Goal: Information Seeking & Learning: Learn about a topic

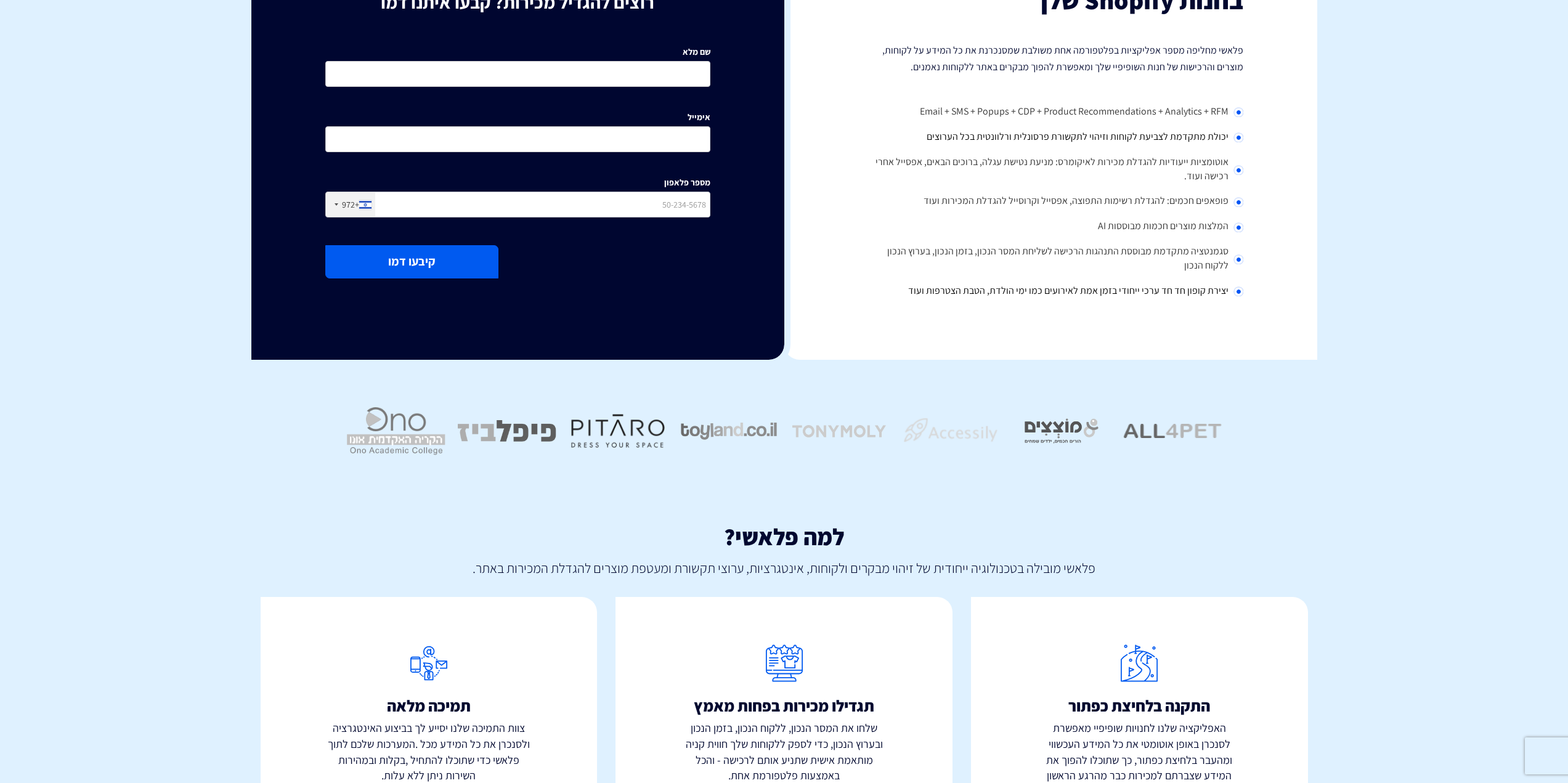
scroll to position [212, 0]
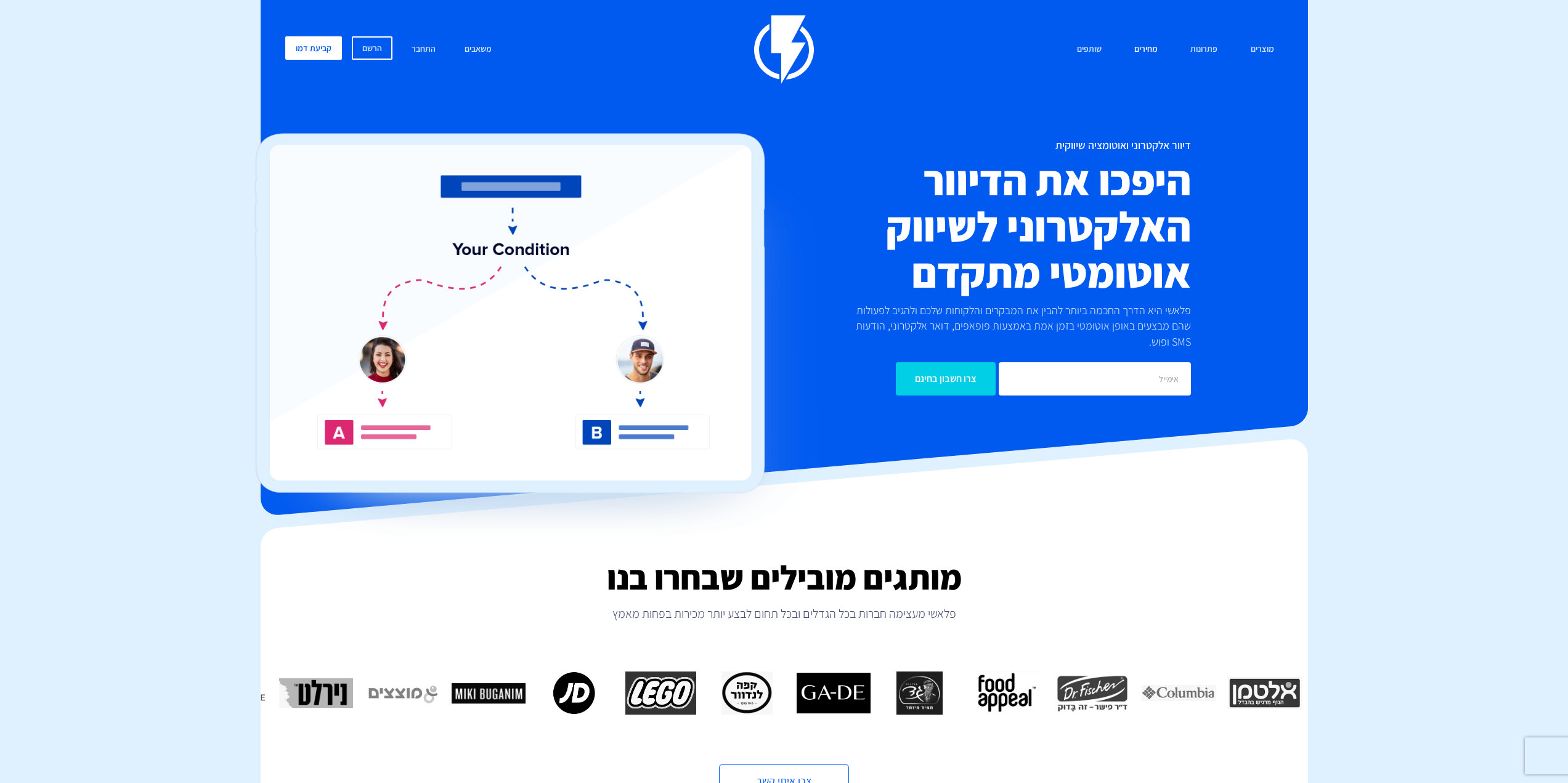
click at [1149, 48] on link "מחירים" at bounding box center [1147, 49] width 42 height 26
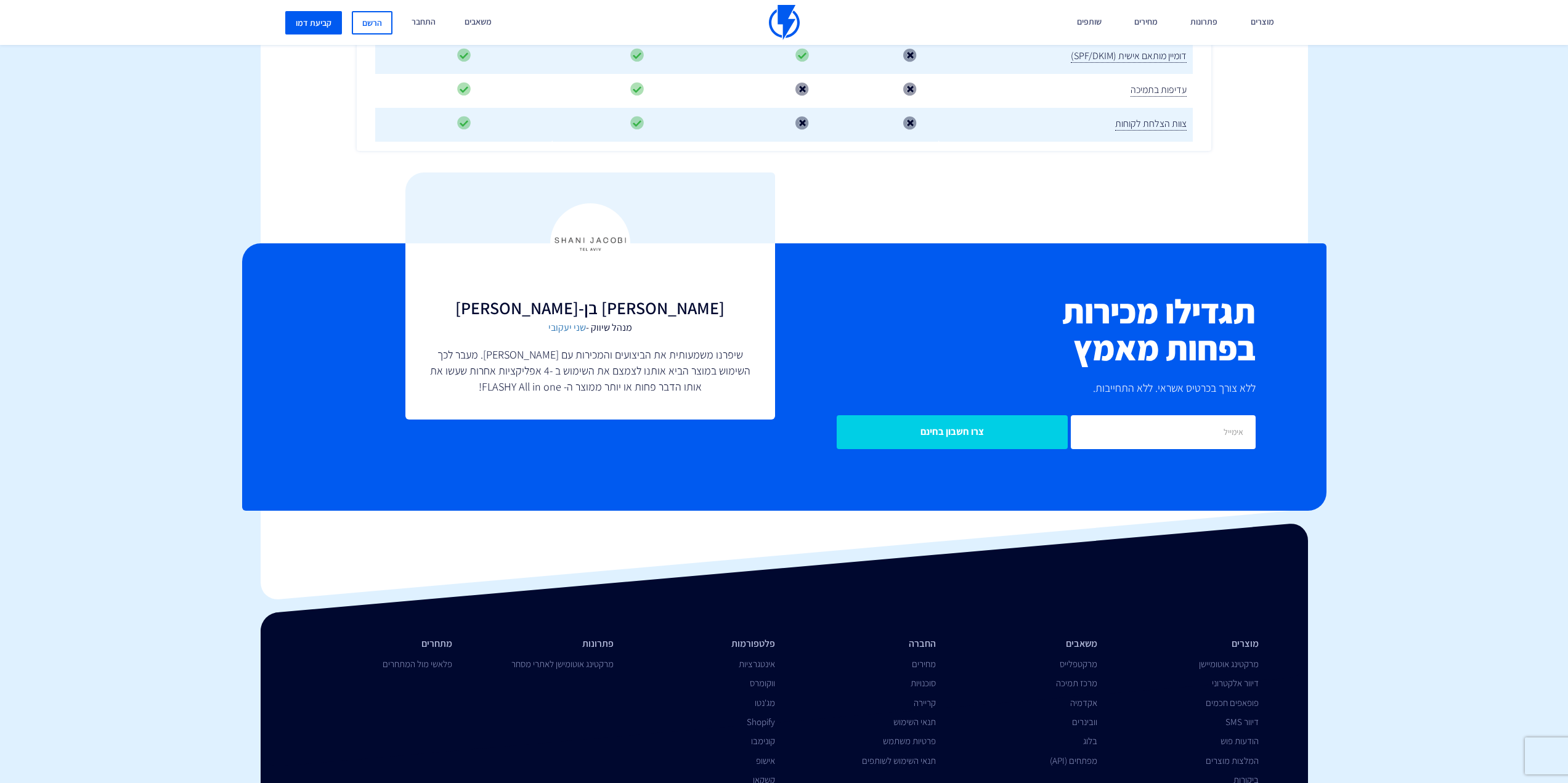
scroll to position [2051, 0]
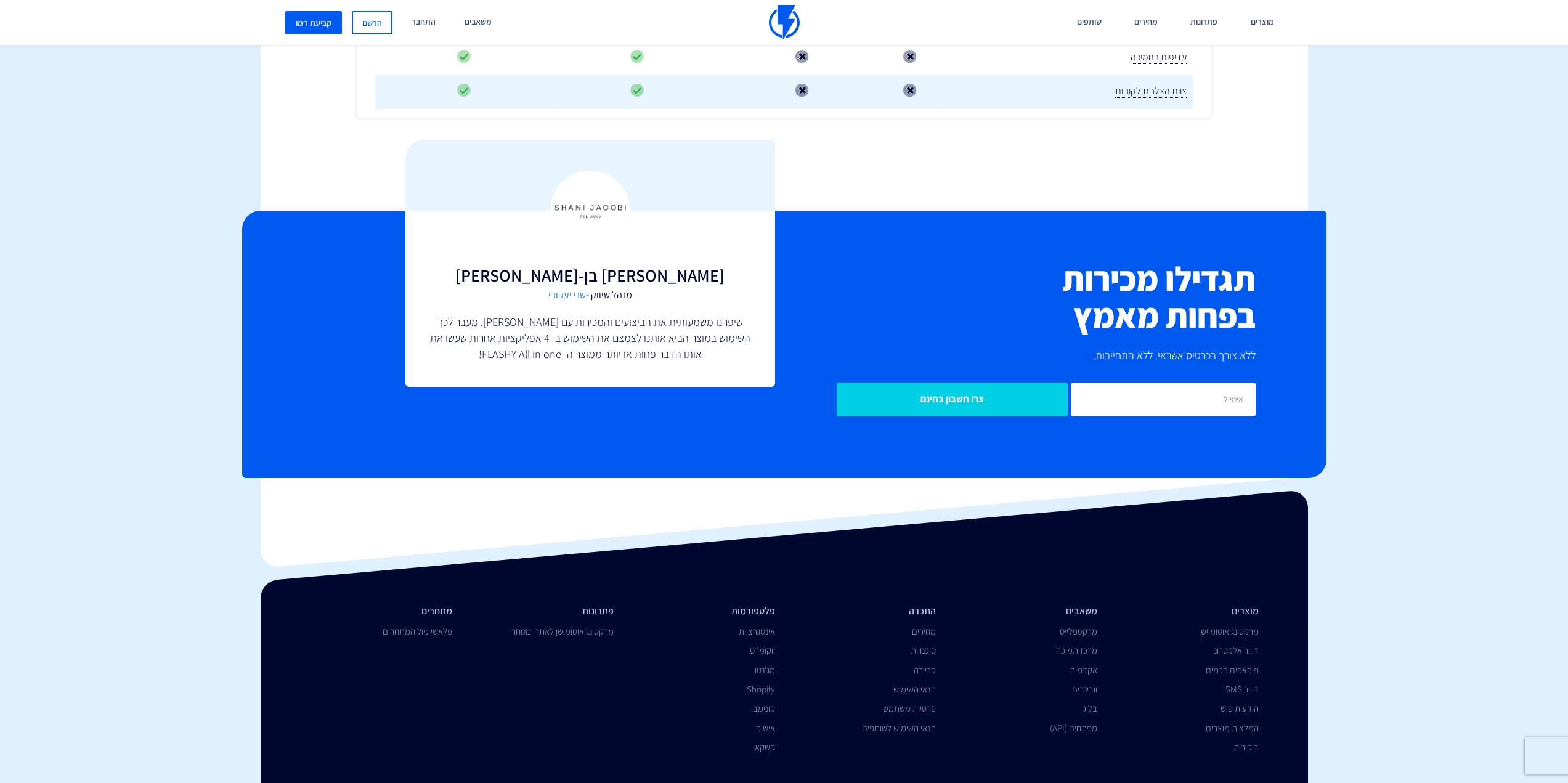
drag, startPoint x: 1432, startPoint y: 661, endPoint x: 1410, endPoint y: 640, distance: 30.4
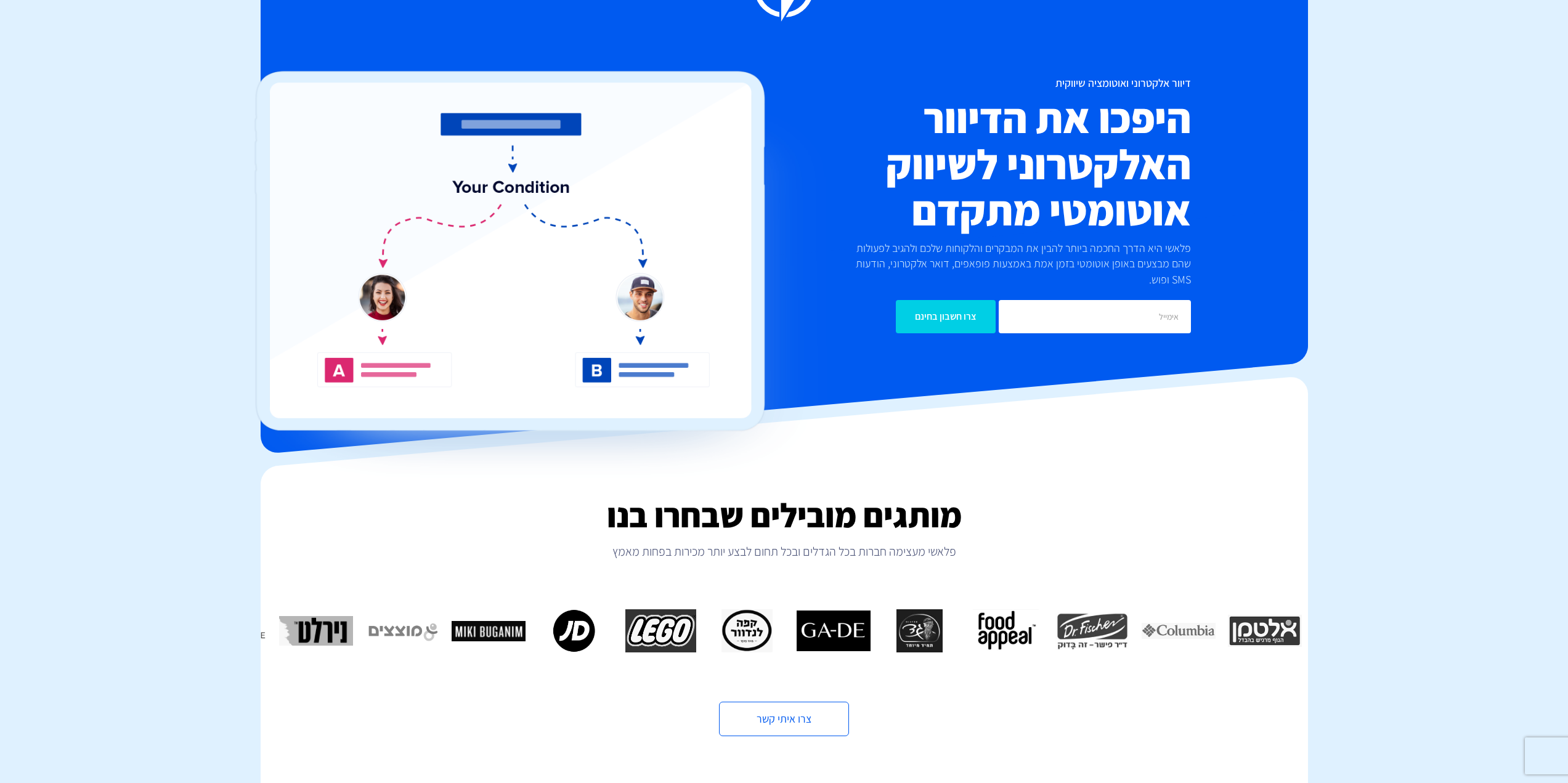
scroll to position [62, 0]
drag, startPoint x: 1347, startPoint y: 534, endPoint x: 1347, endPoint y: 355, distance: 179.0
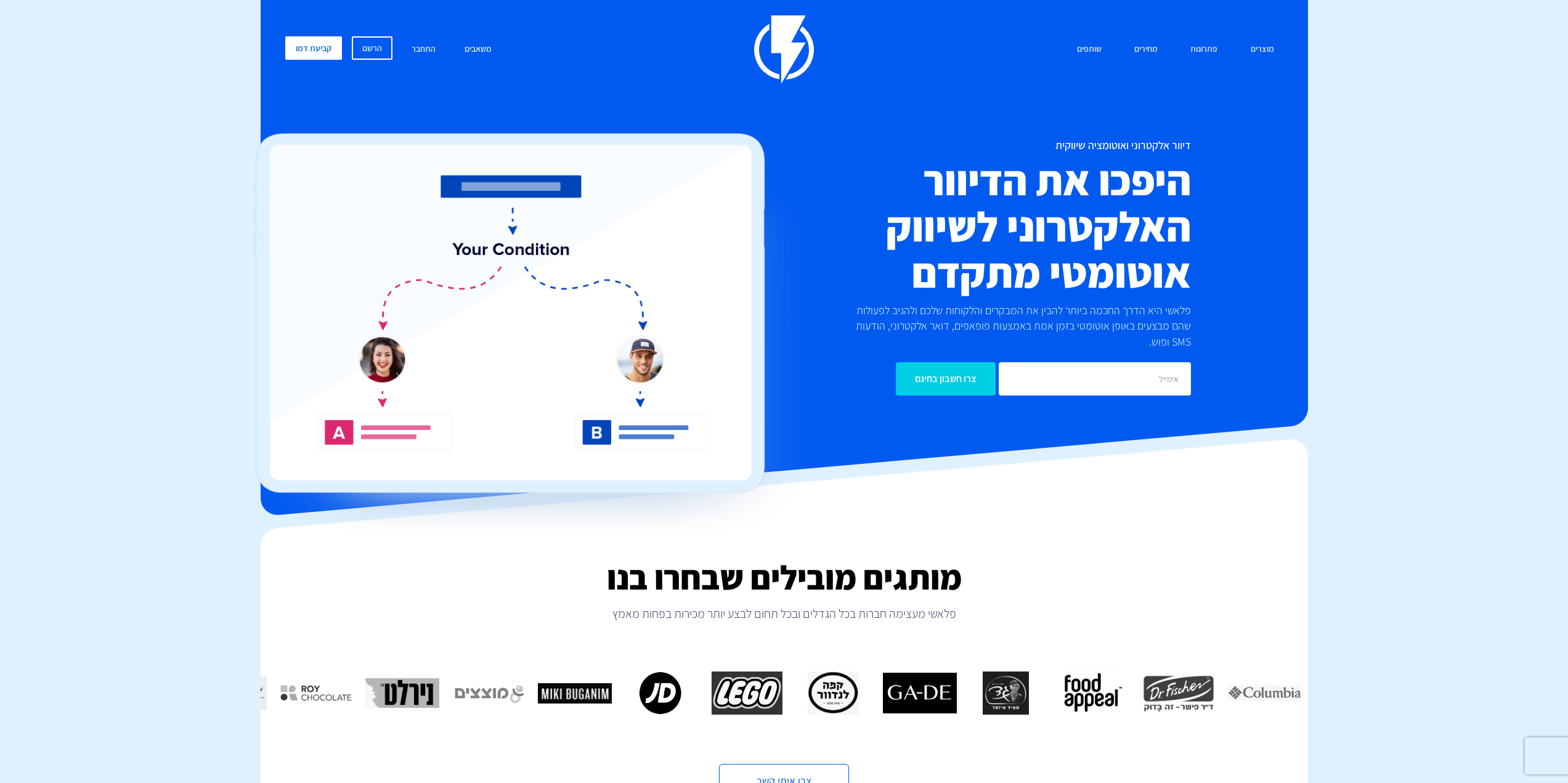
drag, startPoint x: 1318, startPoint y: 137, endPoint x: 1390, endPoint y: 186, distance: 87.1
